Goal: Contribute content: Contribute content

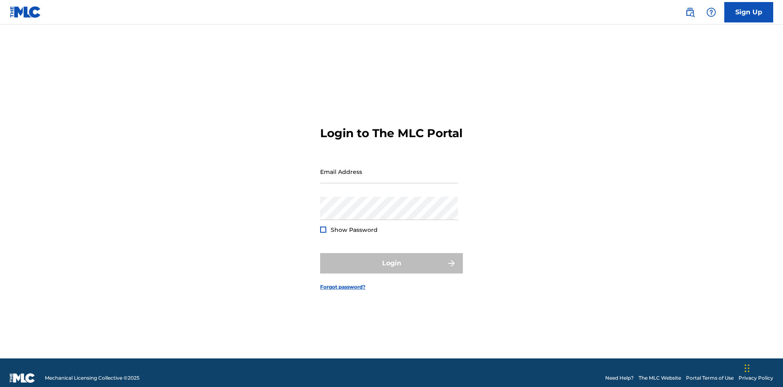
scroll to position [11, 0]
click at [389, 168] on input "Email Address" at bounding box center [389, 171] width 138 height 23
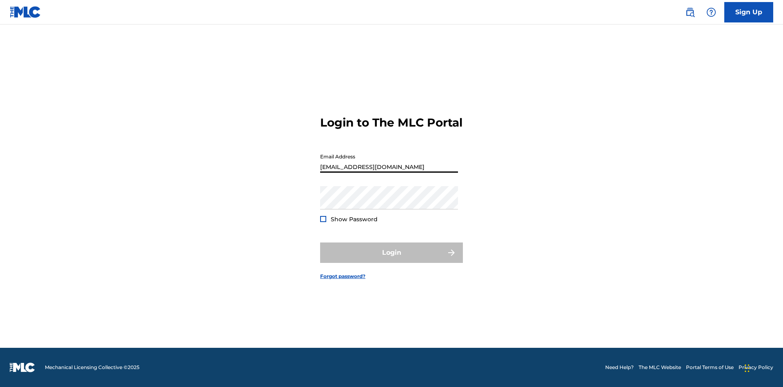
type input "Duke.McTesterson@gmail.com"
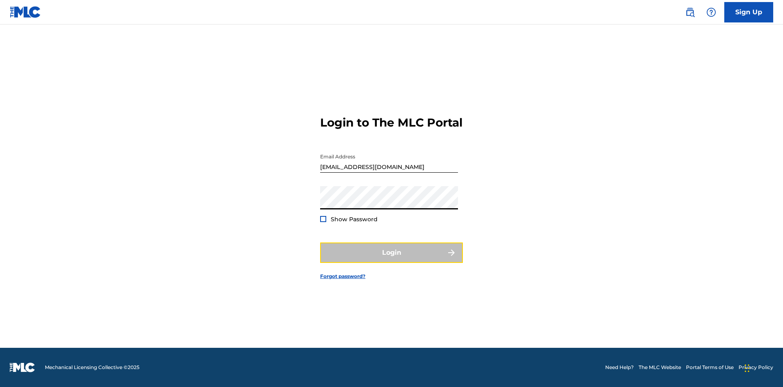
click at [391, 259] on button "Login" at bounding box center [391, 252] width 143 height 20
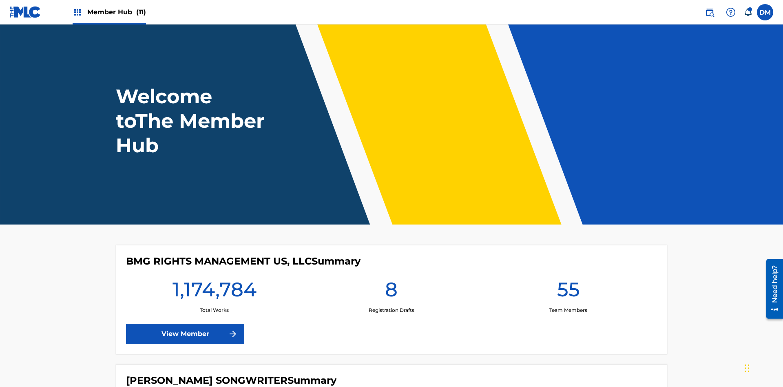
scroll to position [35, 0]
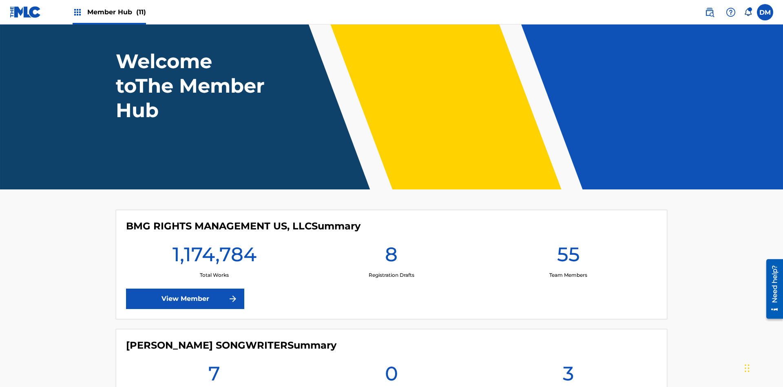
click at [116, 12] on span "Member Hub (11)" at bounding box center [116, 11] width 59 height 9
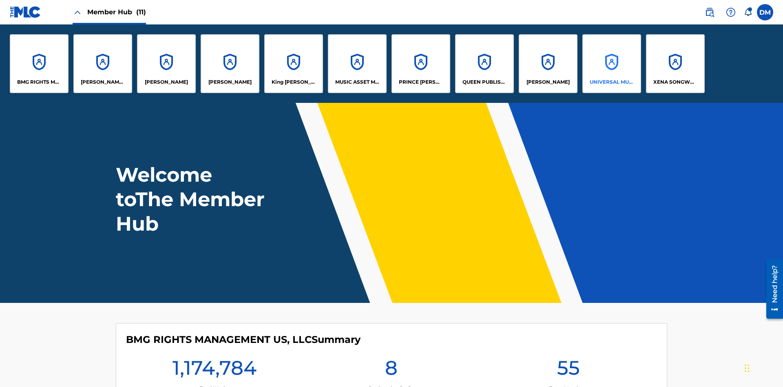
click at [611, 82] on p "UNIVERSAL MUSIC PUB GROUP" at bounding box center [612, 81] width 44 height 7
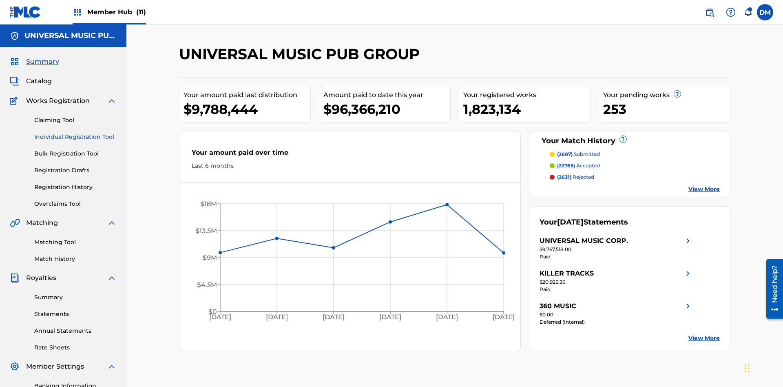
click at [75, 133] on link "Individual Registration Tool" at bounding box center [75, 137] width 82 height 9
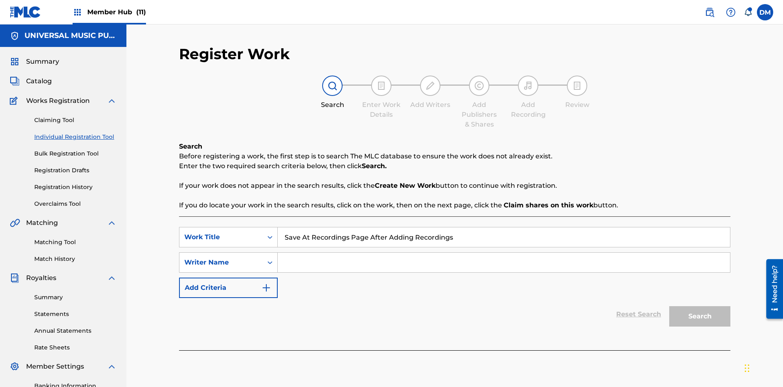
click at [504, 252] on input "Search Form" at bounding box center [504, 262] width 452 height 20
click at [700, 306] on button "Search" at bounding box center [699, 316] width 61 height 20
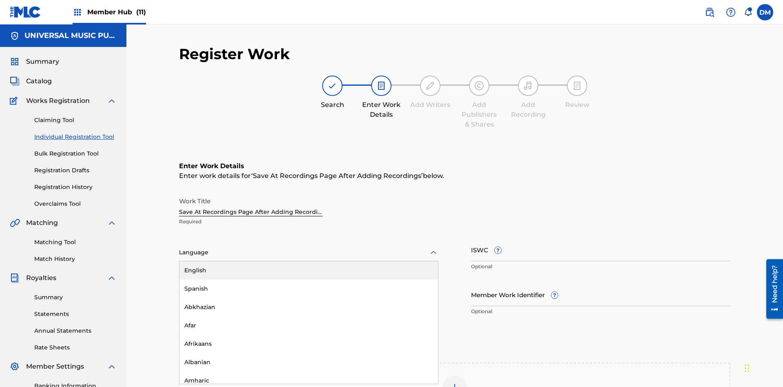
click at [309, 316] on div "Afar" at bounding box center [308, 325] width 258 height 18
click at [601, 283] on input "Member Work Identifier ?" at bounding box center [600, 294] width 259 height 23
click at [601, 238] on input "ISWC ?" at bounding box center [600, 249] width 259 height 23
click at [455, 382] on img at bounding box center [455, 387] width 10 height 10
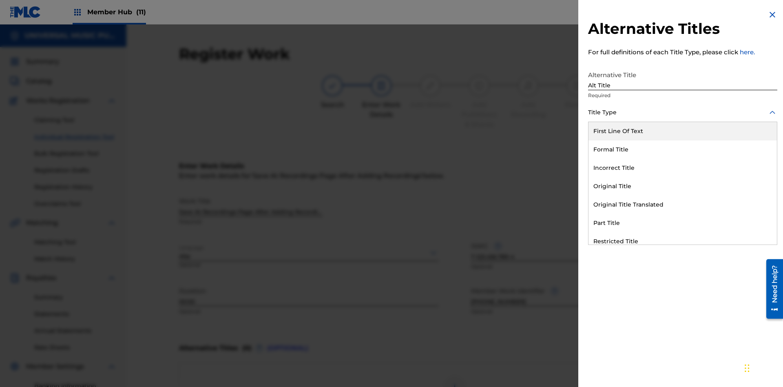
click at [683, 186] on div "Original Title" at bounding box center [682, 186] width 188 height 18
click at [683, 149] on div at bounding box center [682, 149] width 189 height 10
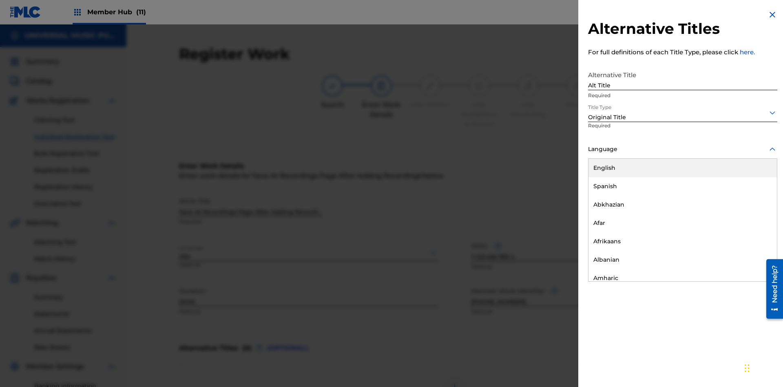
click at [753, 197] on button "Add Title" at bounding box center [752, 197] width 49 height 20
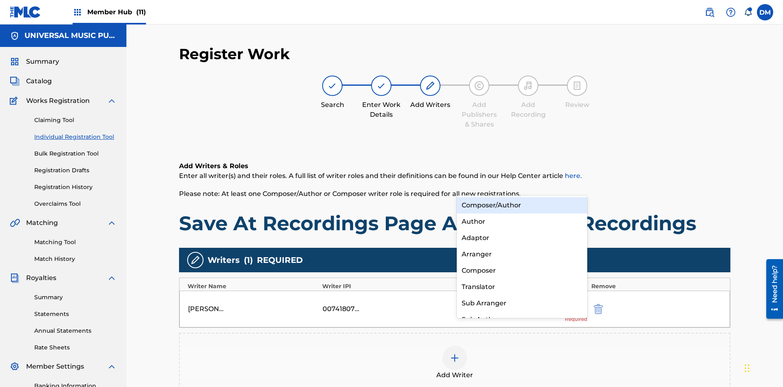
click at [521, 270] on div "Composer" at bounding box center [522, 270] width 130 height 16
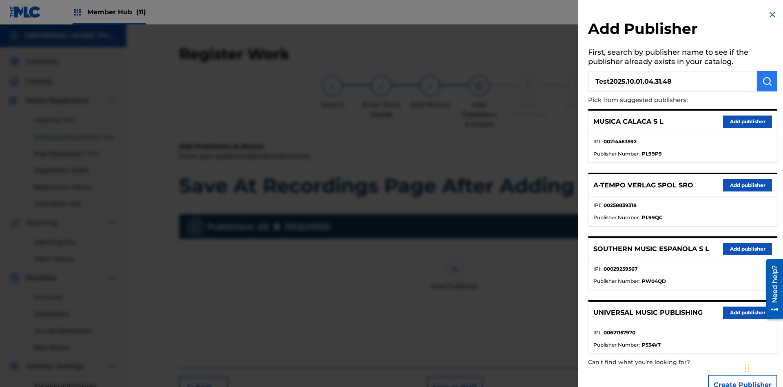
type input "Test2025.10.01.04.31.48"
click at [767, 81] on img "submit" at bounding box center [767, 81] width 10 height 10
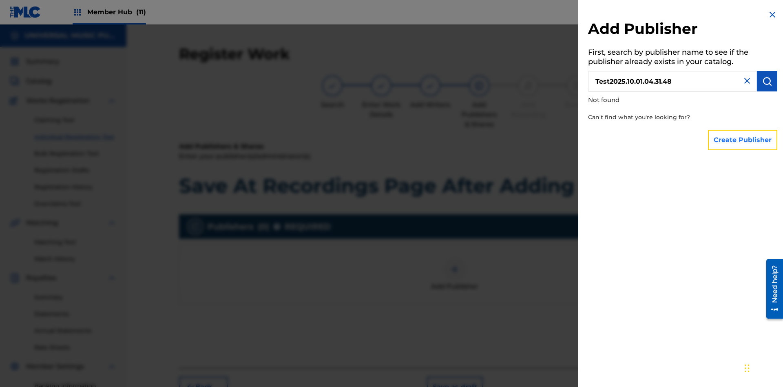
click at [743, 139] on button "Create Publisher" at bounding box center [742, 140] width 69 height 20
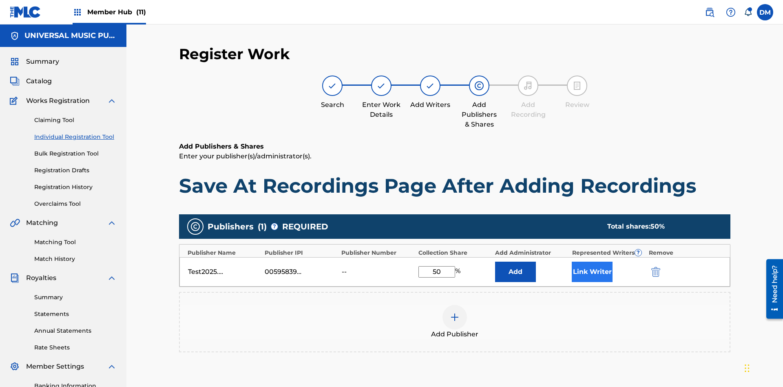
type input "50"
click at [592, 261] on button "Link Writer" at bounding box center [592, 271] width 41 height 20
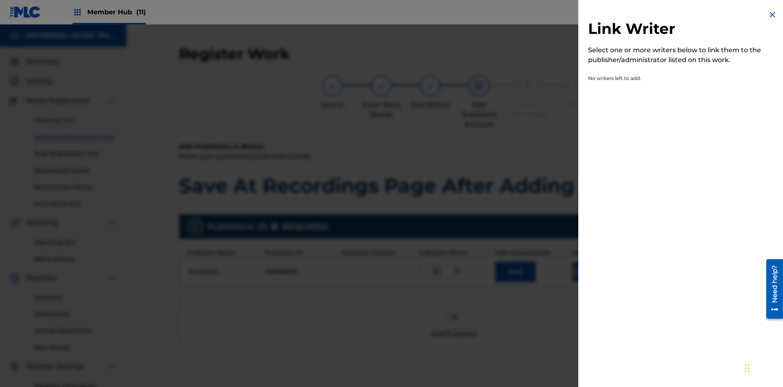
click at [592, 261] on button "Link Writer" at bounding box center [592, 271] width 41 height 20
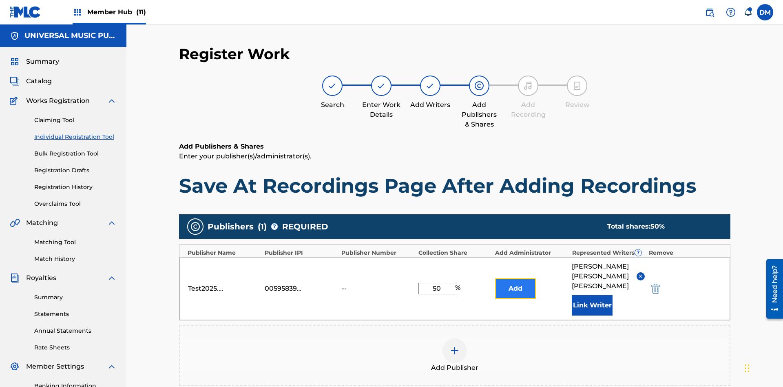
click at [515, 278] on button "Add" at bounding box center [515, 288] width 41 height 20
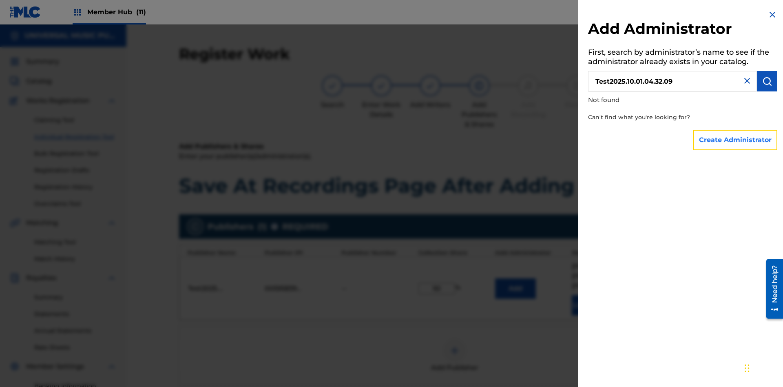
click at [736, 139] on button "Create Administrator" at bounding box center [735, 140] width 84 height 20
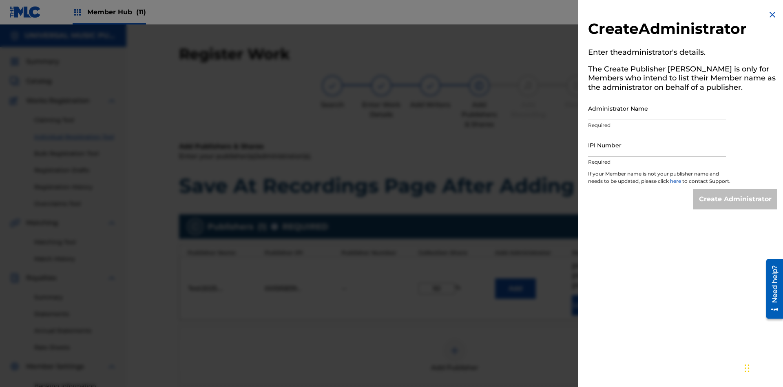
click at [657, 108] on input "Administrator Name" at bounding box center [657, 108] width 138 height 23
click at [657, 145] on input "IPI Number" at bounding box center [657, 144] width 138 height 23
click at [736, 206] on input "Create Administrator" at bounding box center [735, 199] width 84 height 20
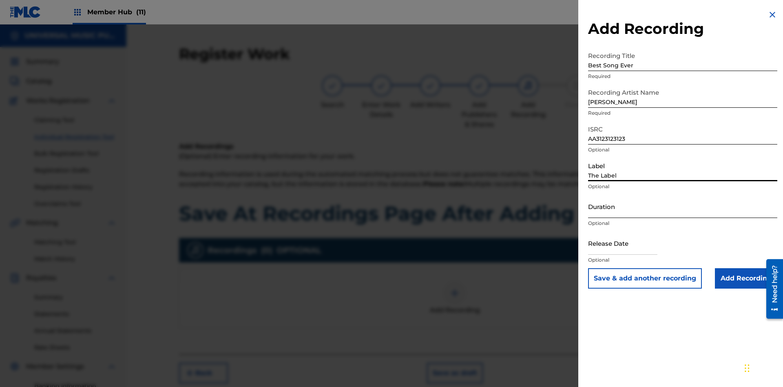
type input "The Label"
click at [683, 206] on input "Duration" at bounding box center [682, 205] width 189 height 23
click at [683, 206] on input "1" at bounding box center [682, 205] width 189 height 23
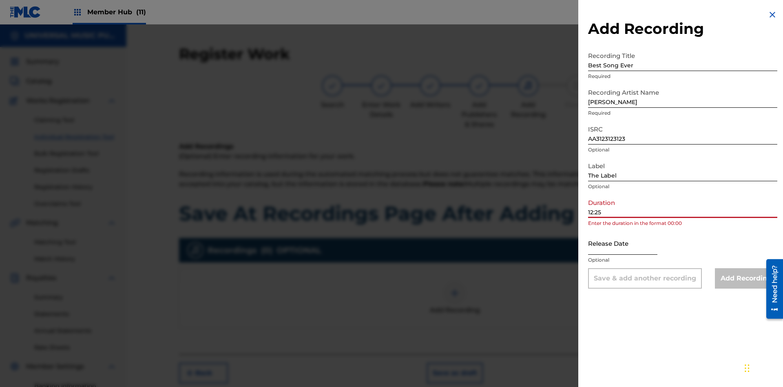
type input "12:25"
click at [629, 243] on input "text" at bounding box center [622, 242] width 69 height 23
click at [746, 278] on input "Add Recording" at bounding box center [746, 278] width 62 height 20
click at [454, 362] on button "Save as draft" at bounding box center [455, 372] width 56 height 20
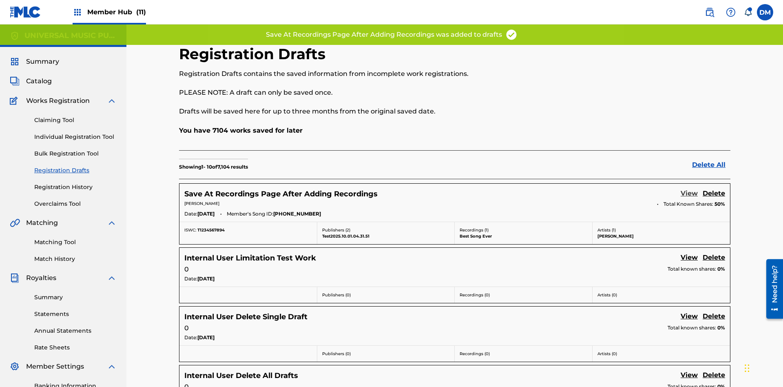
click at [689, 188] on link "View" at bounding box center [688, 193] width 17 height 11
